Goal: Task Accomplishment & Management: Use online tool/utility

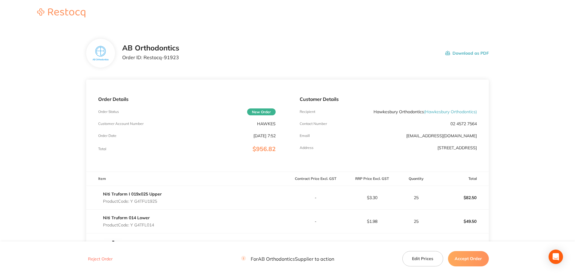
click at [460, 259] on button "Accept Order" at bounding box center [468, 258] width 41 height 15
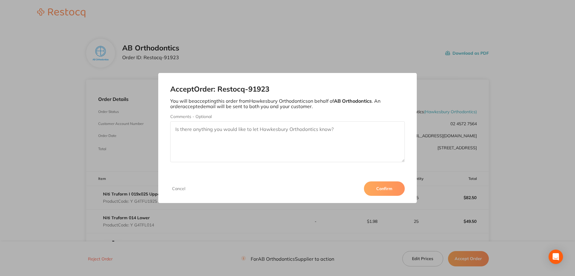
click at [284, 130] on textarea "Comments - Optional" at bounding box center [287, 141] width 235 height 41
click at [190, 131] on textarea "Thanl you for your order." at bounding box center [287, 141] width 235 height 41
type textarea "Thank you for your order."
drag, startPoint x: 397, startPoint y: 188, endPoint x: 413, endPoint y: 138, distance: 52.5
click at [397, 187] on button "Confirm" at bounding box center [384, 188] width 41 height 14
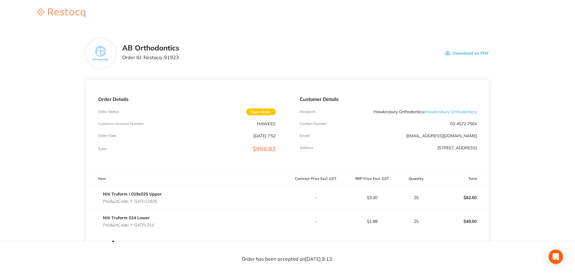
click at [467, 51] on button "Download as PDF" at bounding box center [468, 53] width 44 height 19
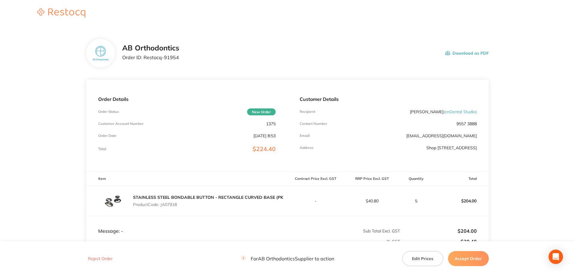
click at [473, 261] on button "Accept Order" at bounding box center [468, 258] width 41 height 15
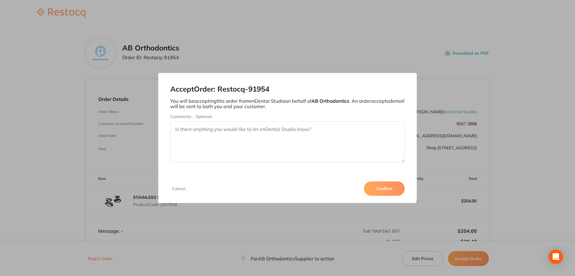
click at [231, 130] on textarea "Comments - Optional" at bounding box center [287, 141] width 235 height 41
type textarea "Thank you for your order."
drag, startPoint x: 382, startPoint y: 187, endPoint x: 389, endPoint y: 185, distance: 7.6
click at [383, 187] on button "Confirm" at bounding box center [384, 188] width 41 height 14
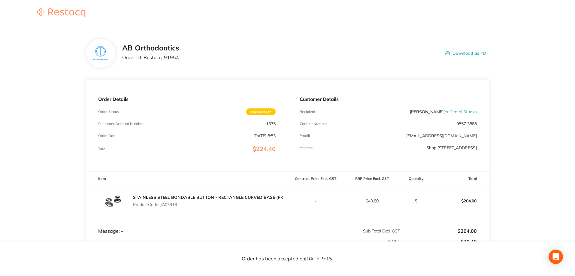
click at [455, 50] on button "Download as PDF" at bounding box center [468, 53] width 44 height 19
